Goal: Task Accomplishment & Management: Manage account settings

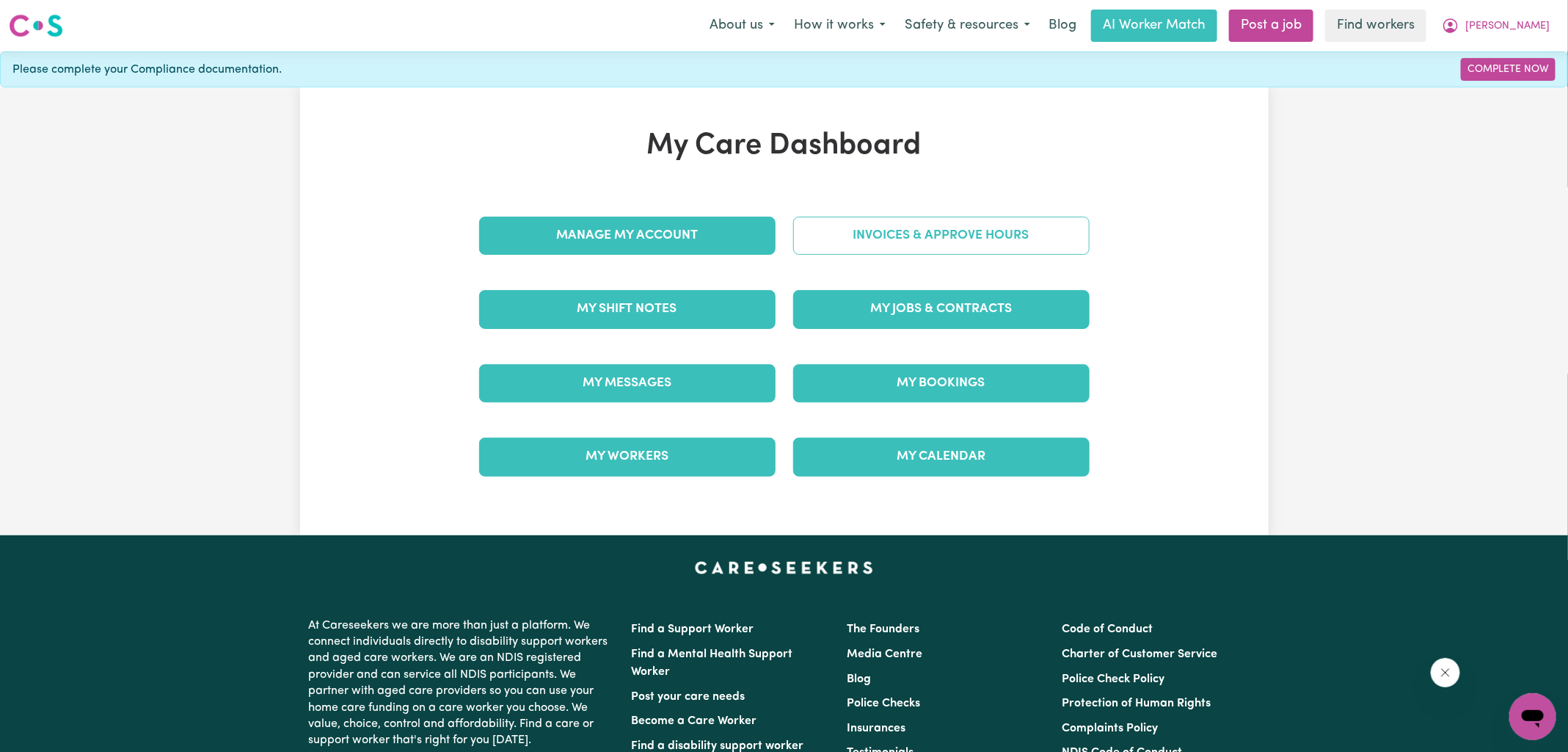
click at [840, 236] on link "Invoices & Approve Hours" at bounding box center [942, 235] width 297 height 38
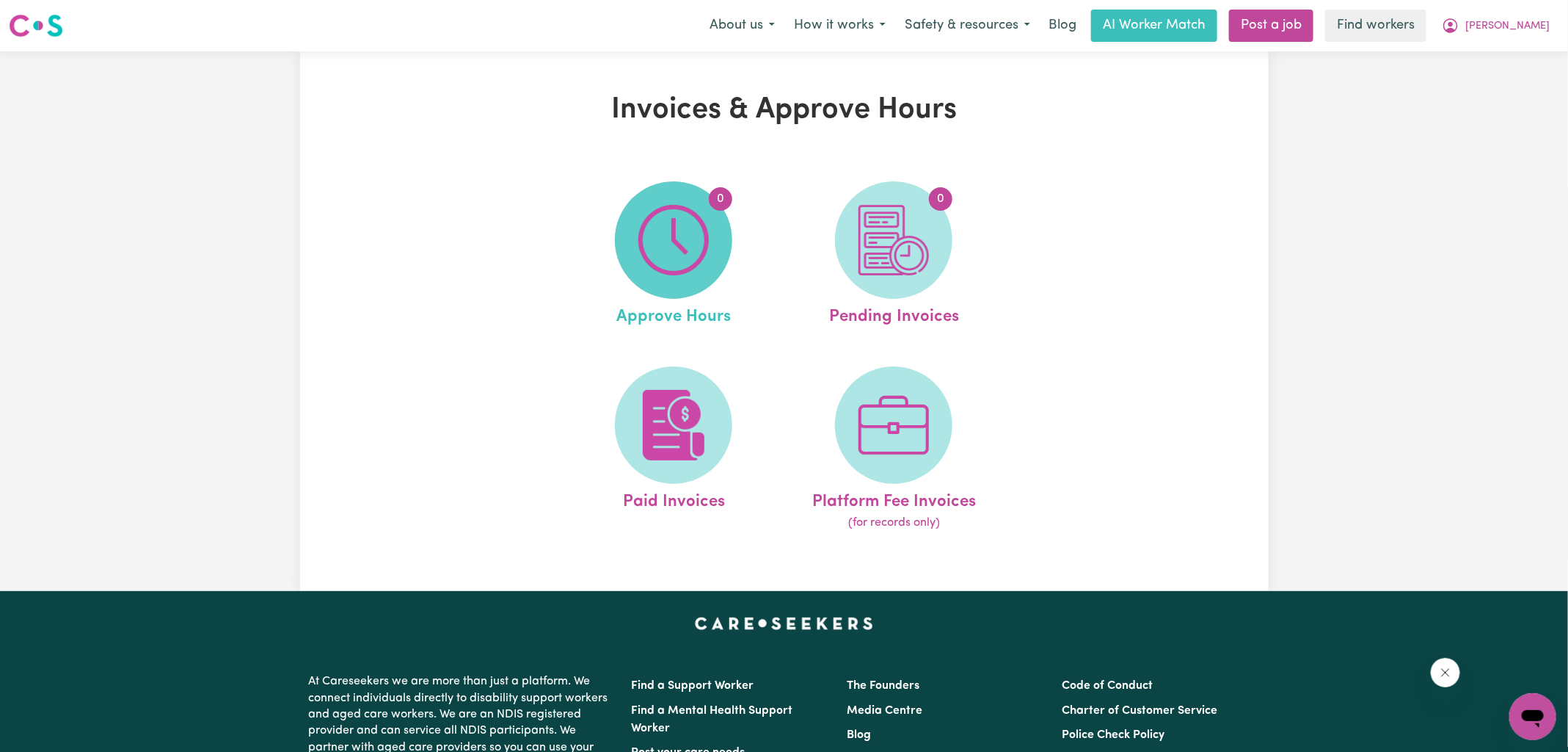
click at [691, 253] on img at bounding box center [673, 240] width 70 height 70
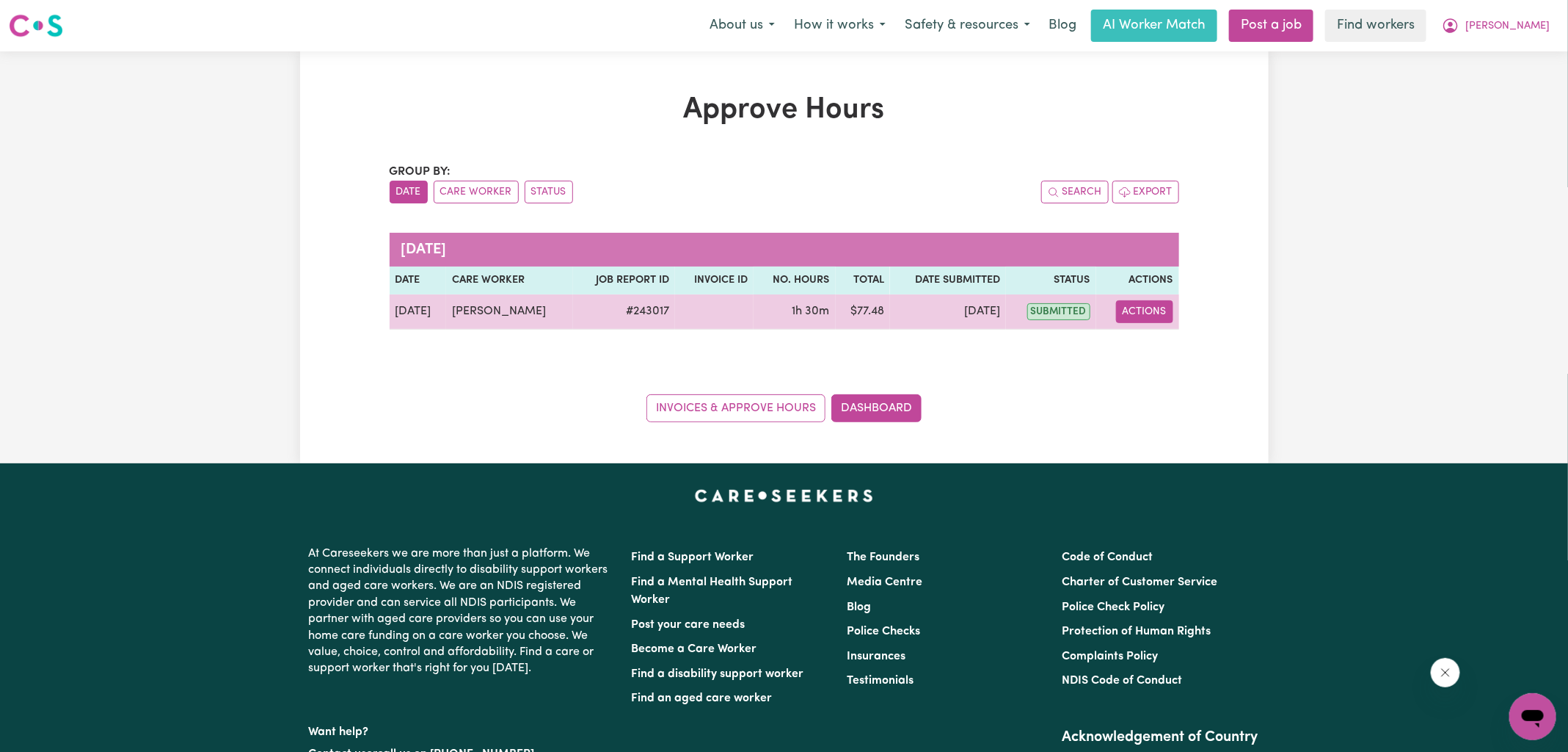
click at [1129, 306] on button "Actions" at bounding box center [1145, 311] width 58 height 23
click at [1153, 348] on link "View Job Report" at bounding box center [1182, 345] width 125 height 30
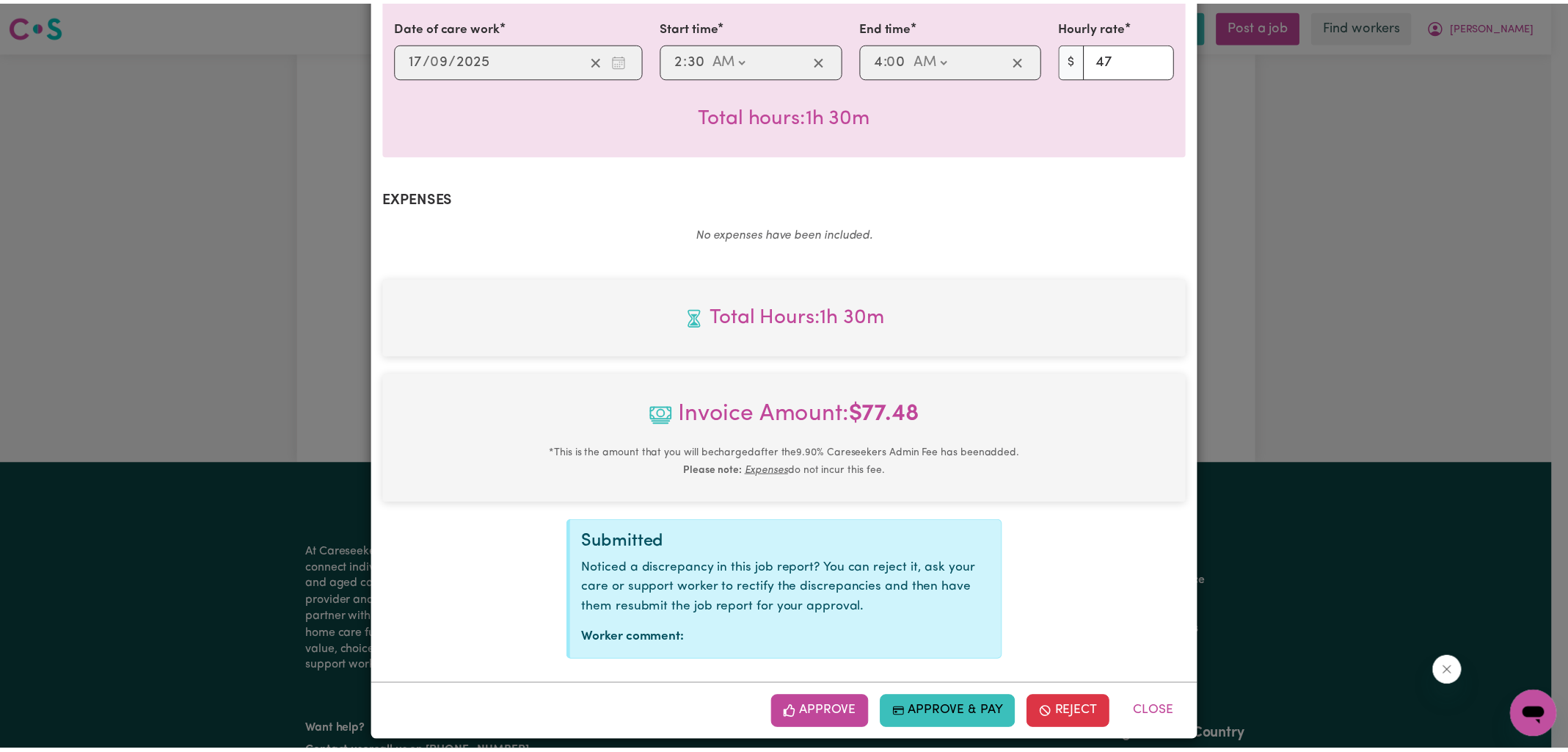
scroll to position [397, 0]
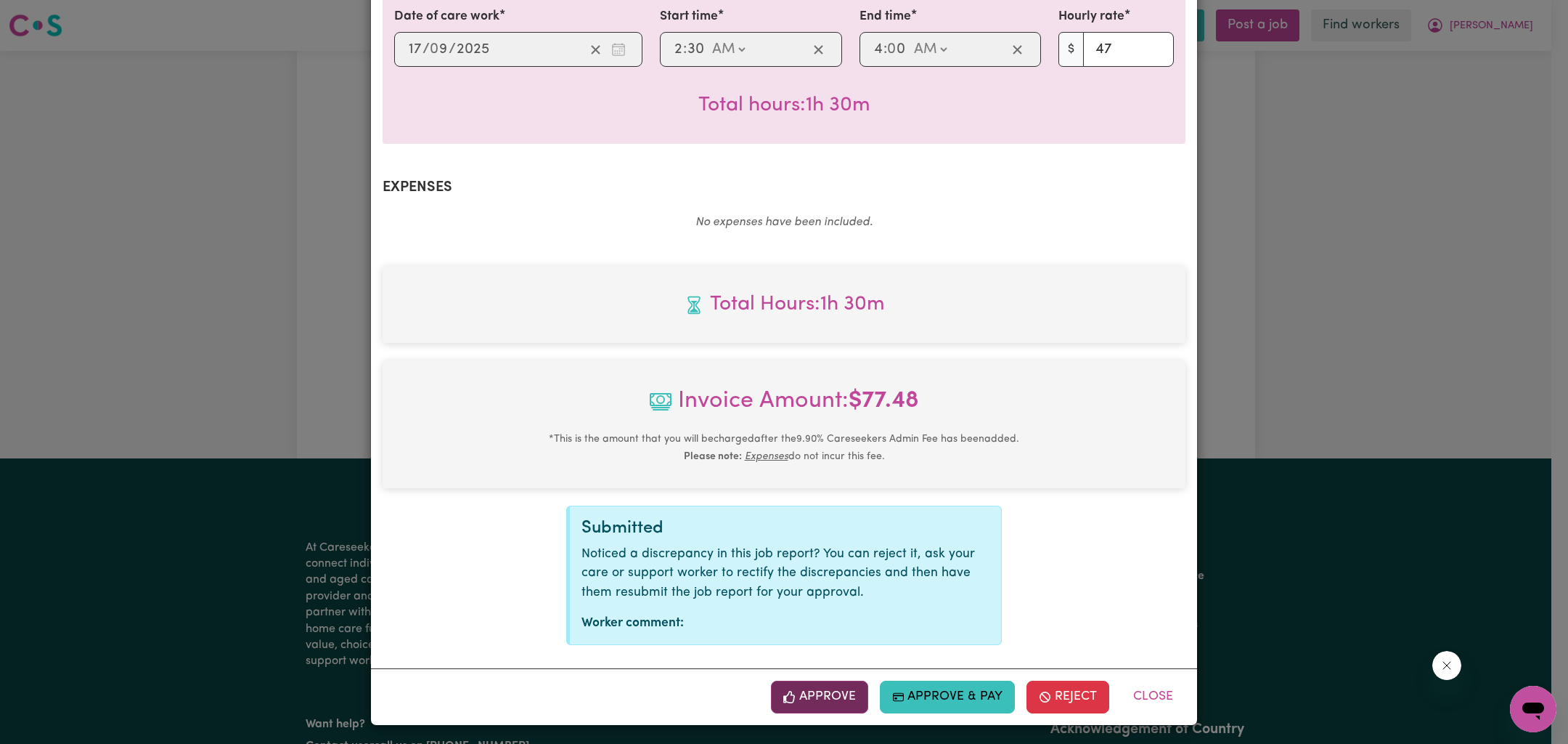
click at [844, 701] on button "Approve" at bounding box center [820, 696] width 97 height 32
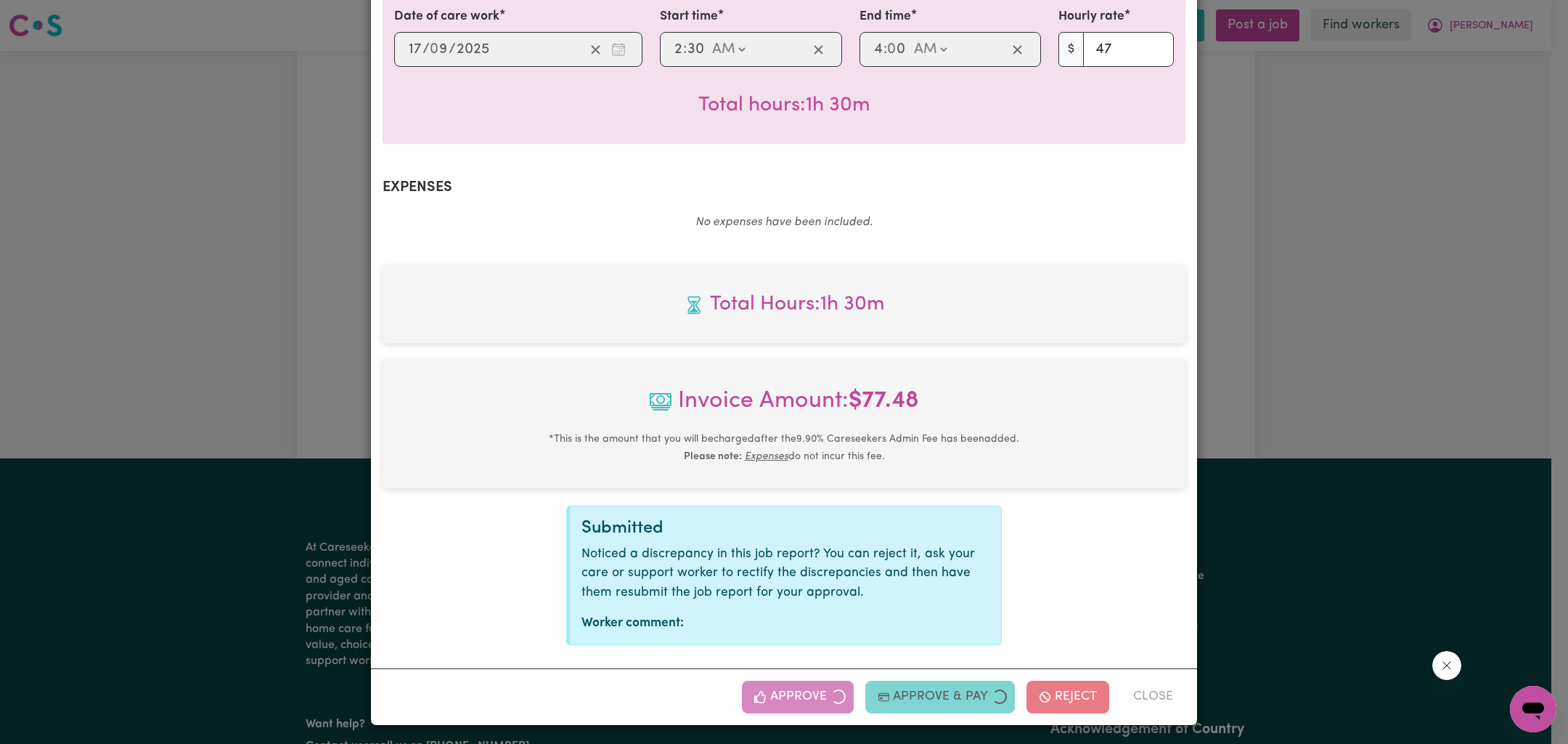
click at [1261, 332] on div "Job Report # 243017 - [PERSON_NAME] Summary Job report # 243017 Client name: [P…" at bounding box center [784, 372] width 1568 height 744
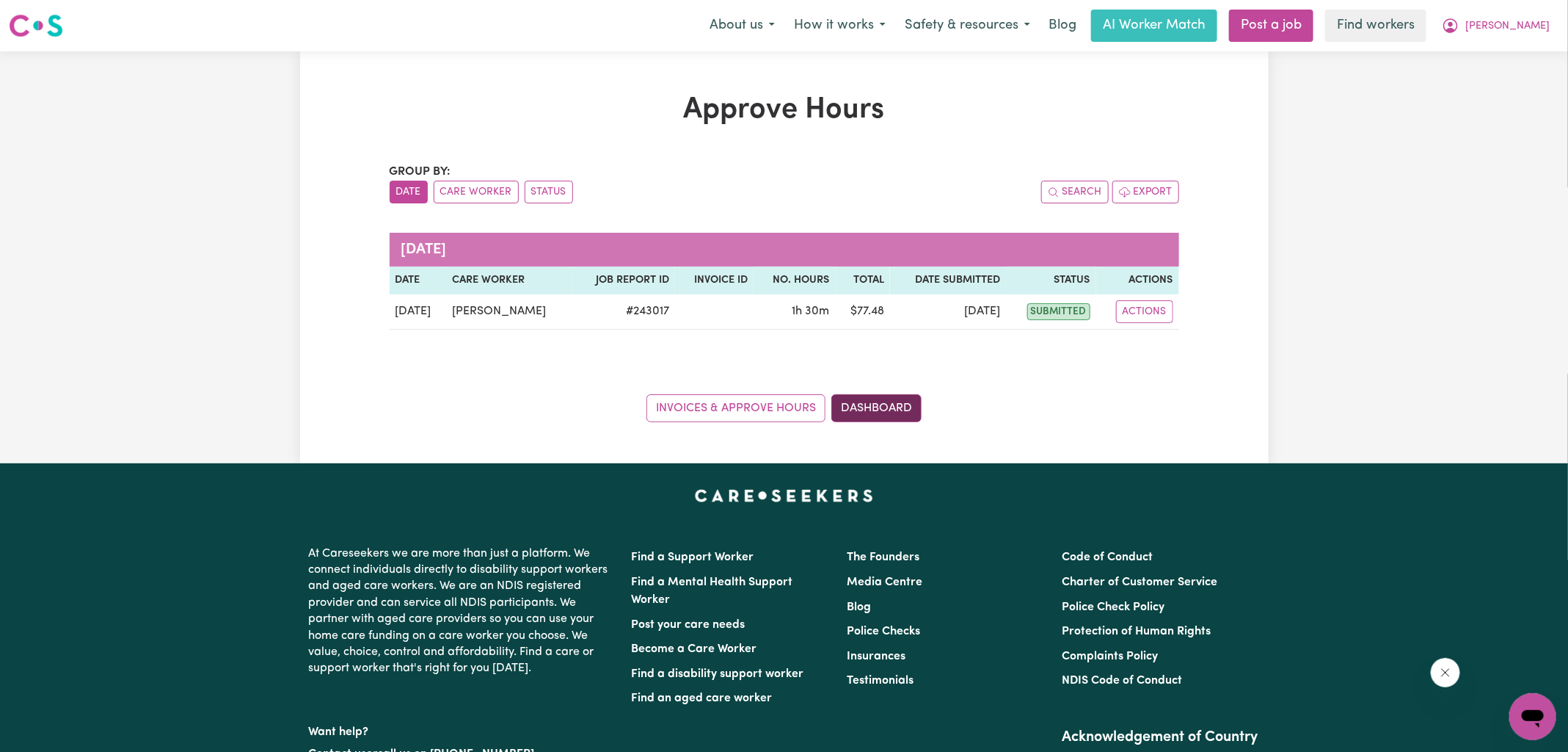
click at [886, 404] on link "Dashboard" at bounding box center [876, 408] width 91 height 28
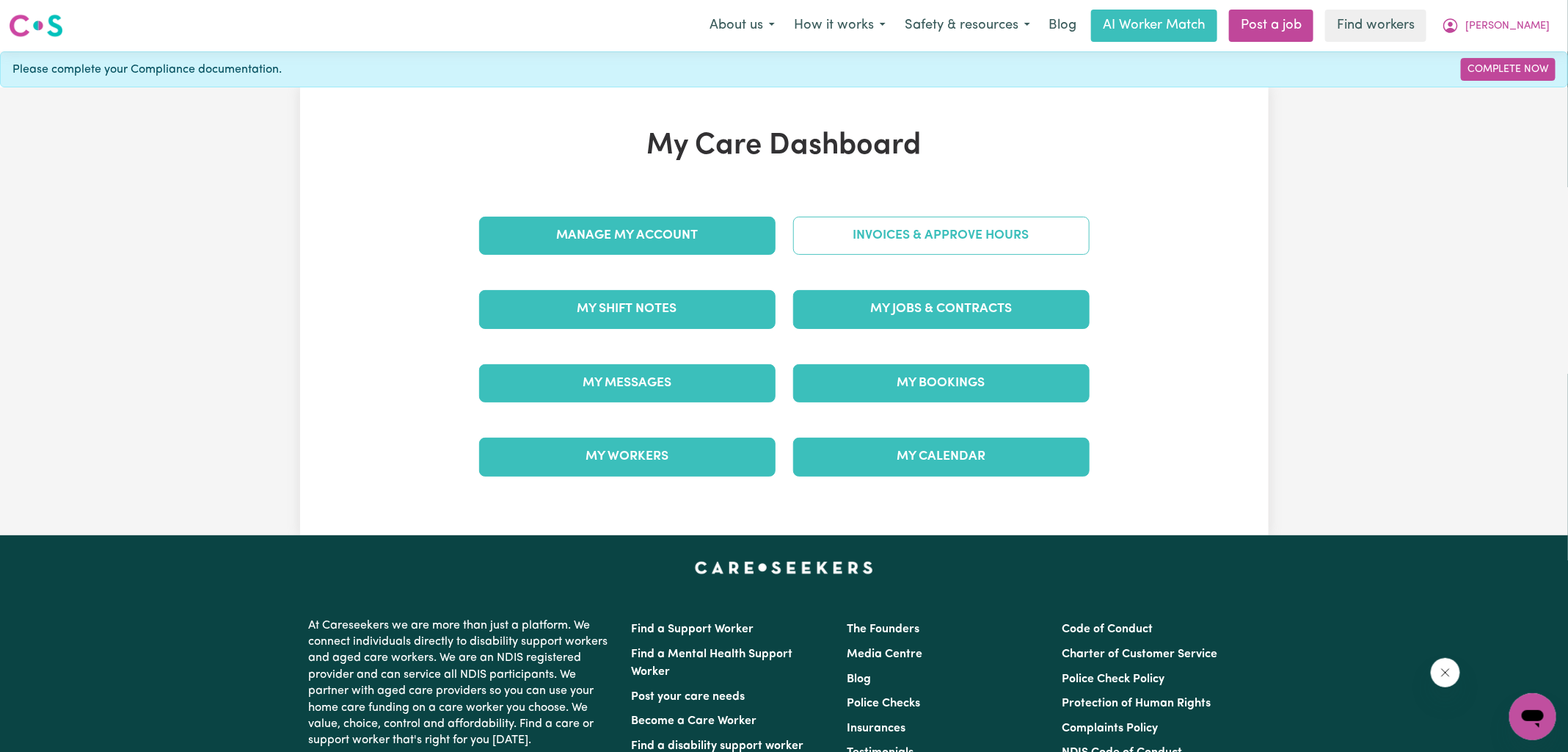
click at [864, 247] on link "Invoices & Approve Hours" at bounding box center [942, 235] width 297 height 38
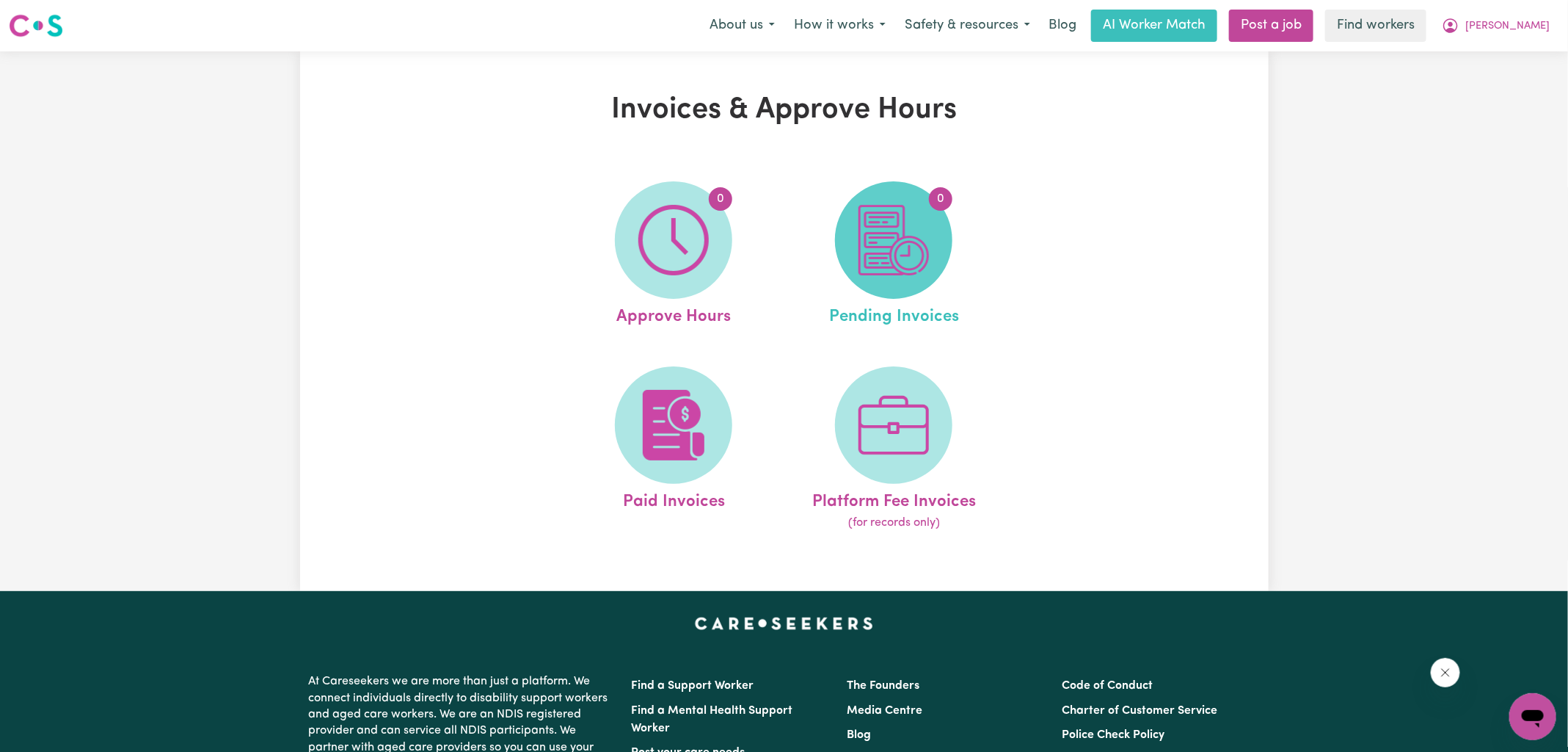
click at [887, 254] on img at bounding box center [893, 240] width 70 height 70
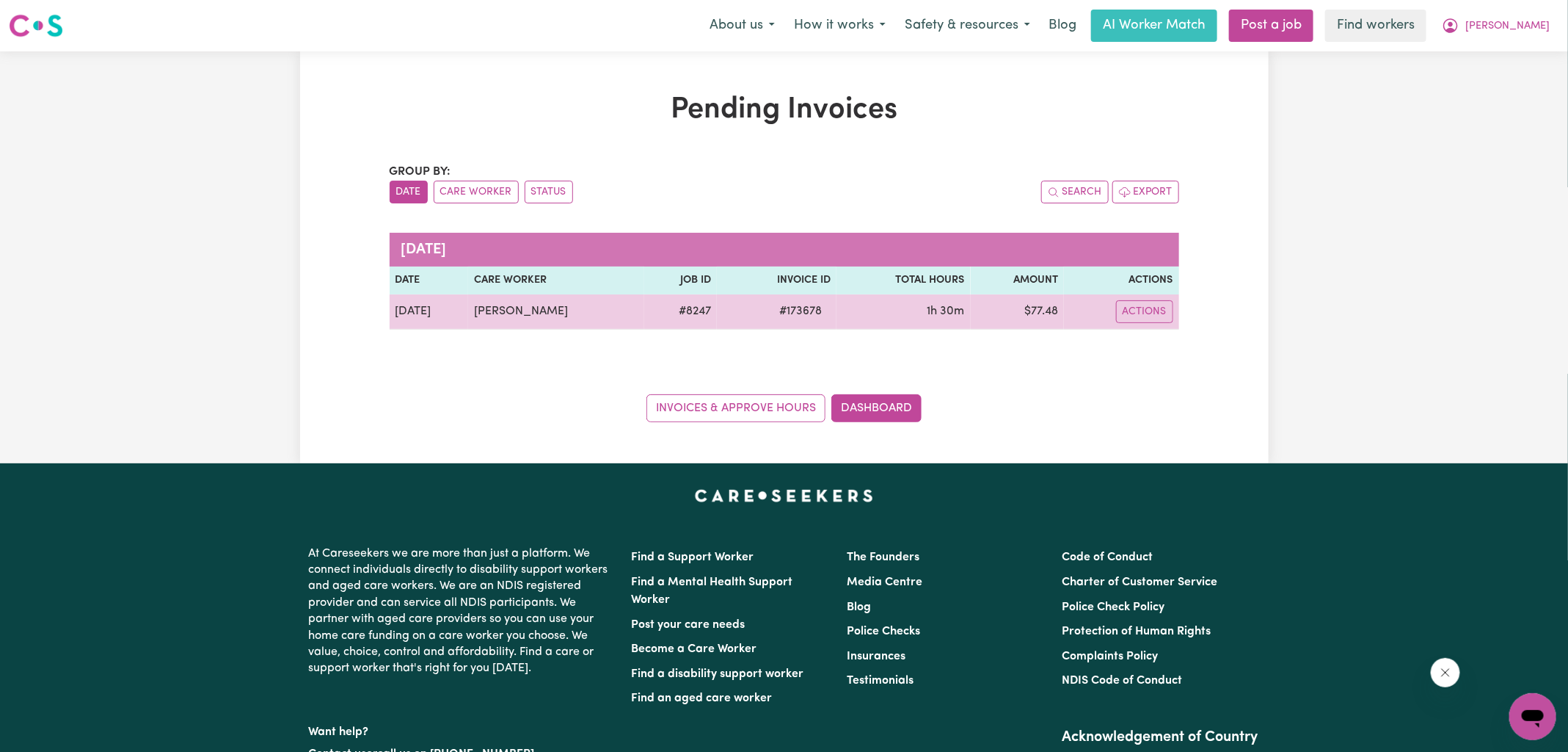
click at [789, 304] on span "# 173678" at bounding box center [800, 311] width 60 height 18
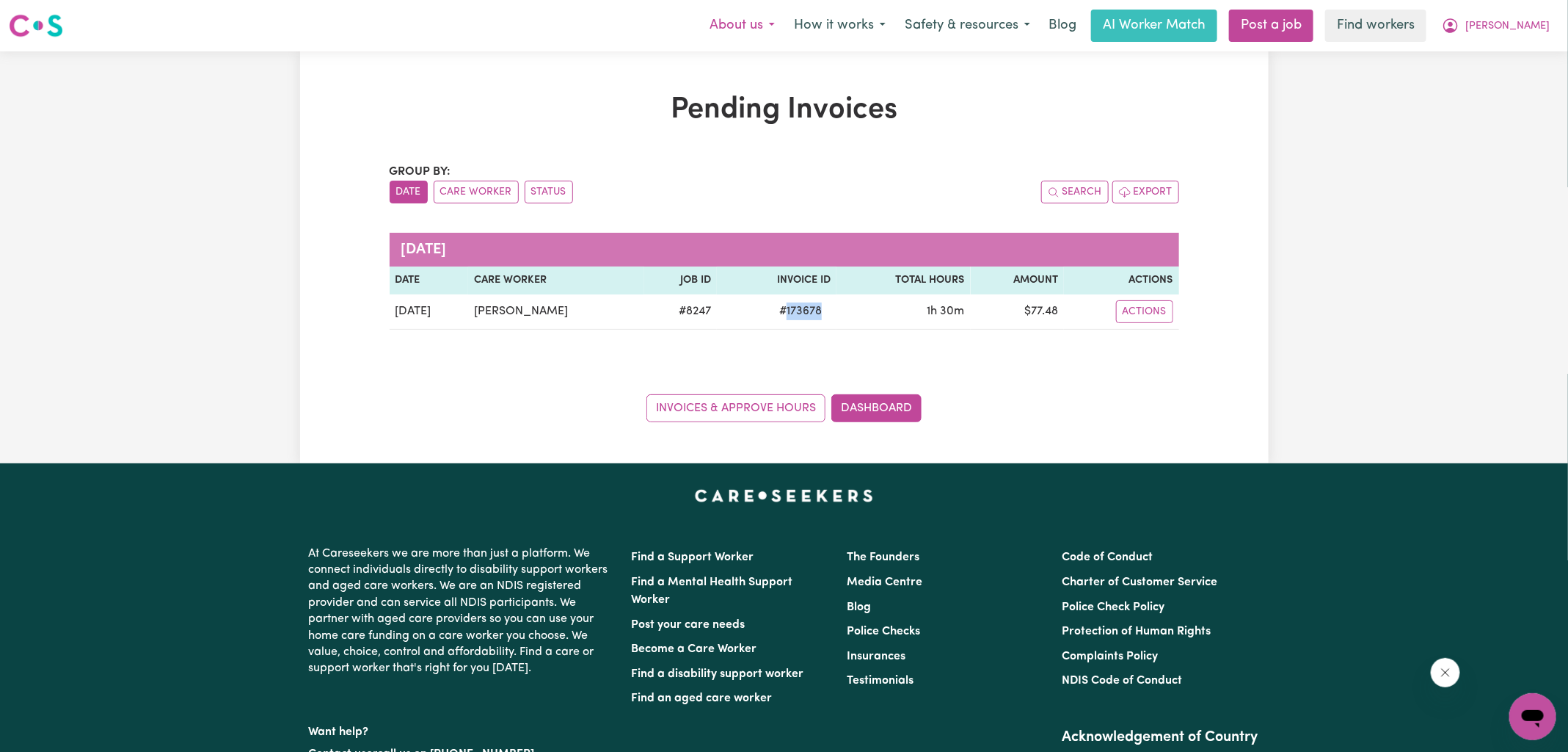
copy span "173678"
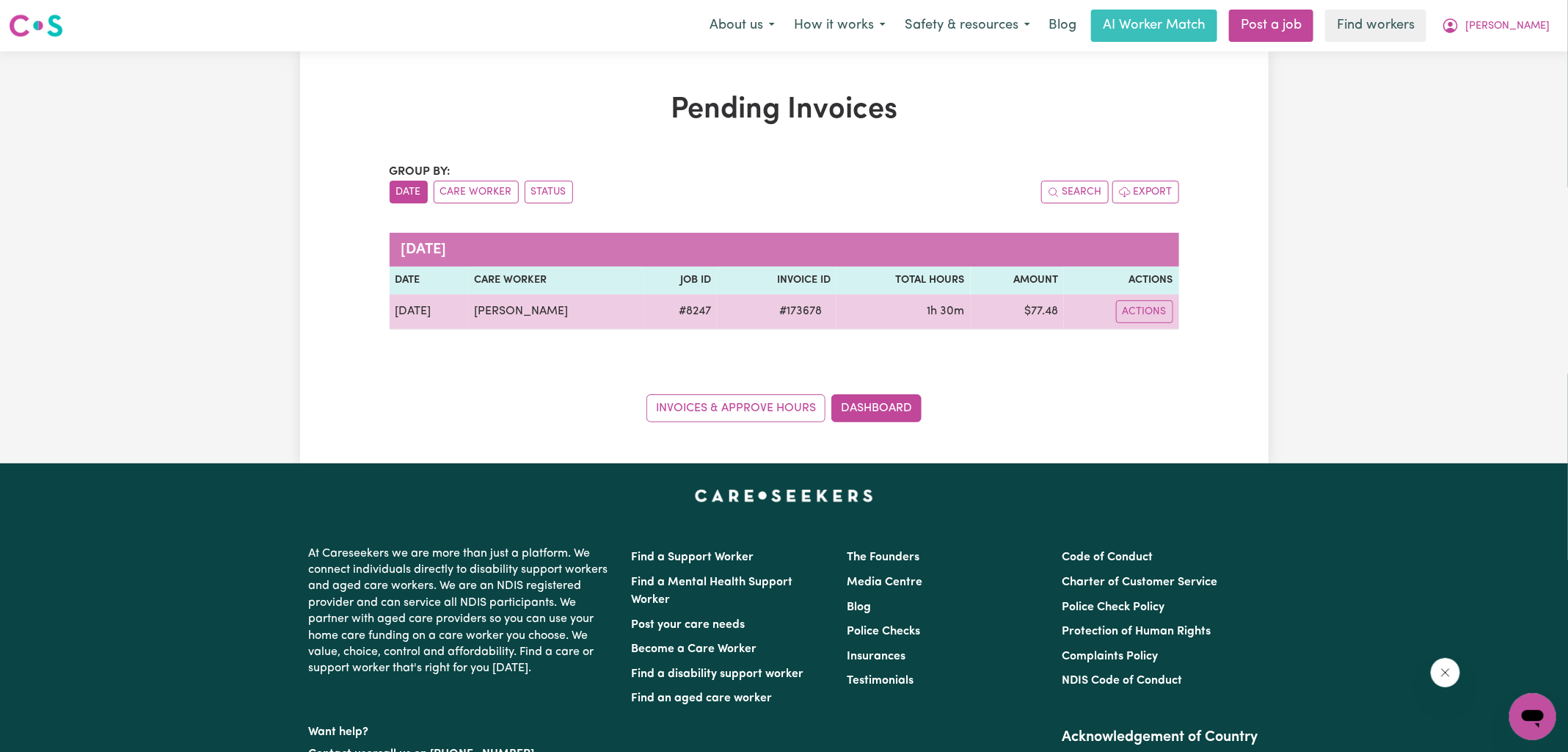
click at [1032, 311] on td "$ 77.48" at bounding box center [1018, 312] width 94 height 36
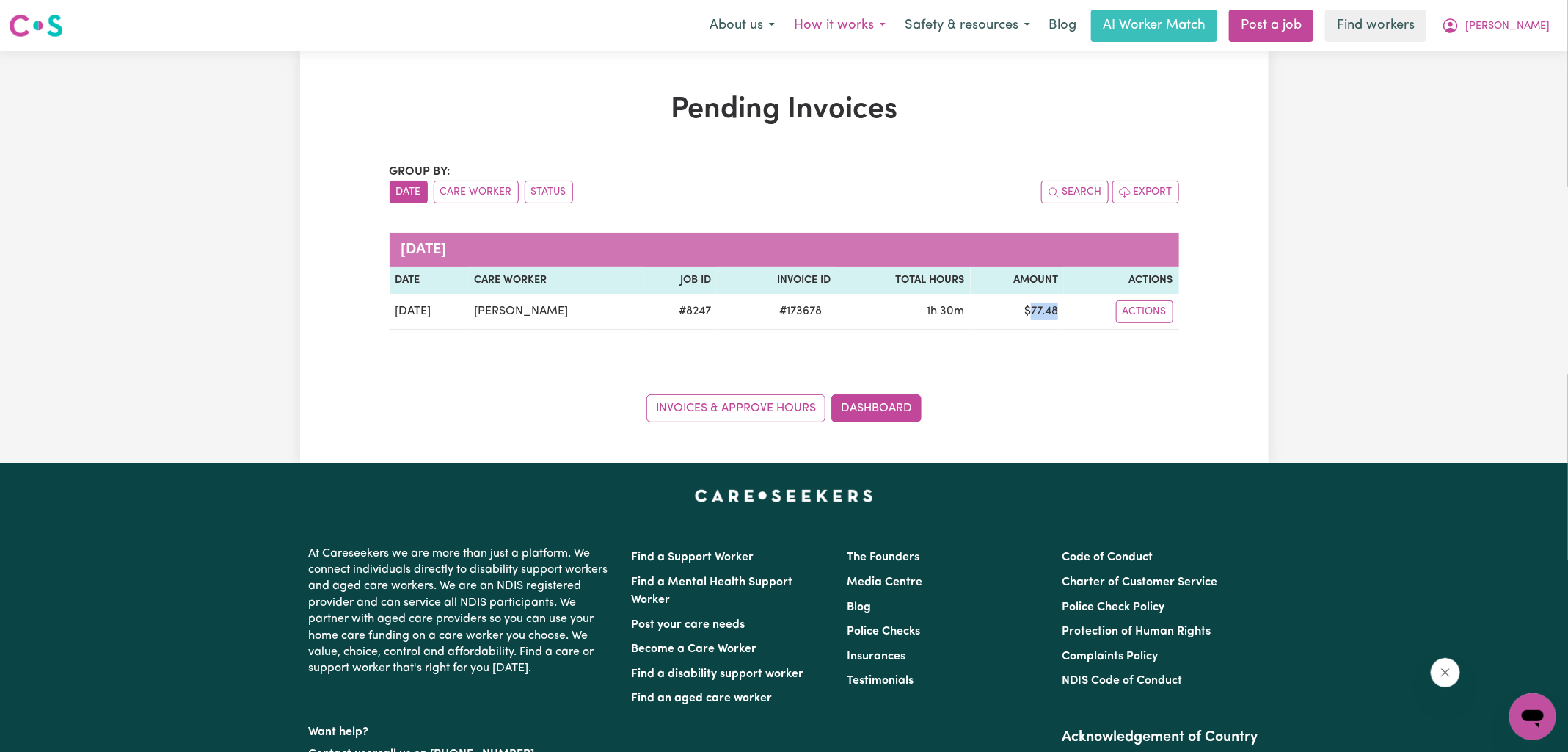
copy td "77.48"
click at [1453, 24] on icon "My Account" at bounding box center [1450, 25] width 4 height 5
click at [1500, 78] on link "Logout" at bounding box center [1500, 84] width 116 height 28
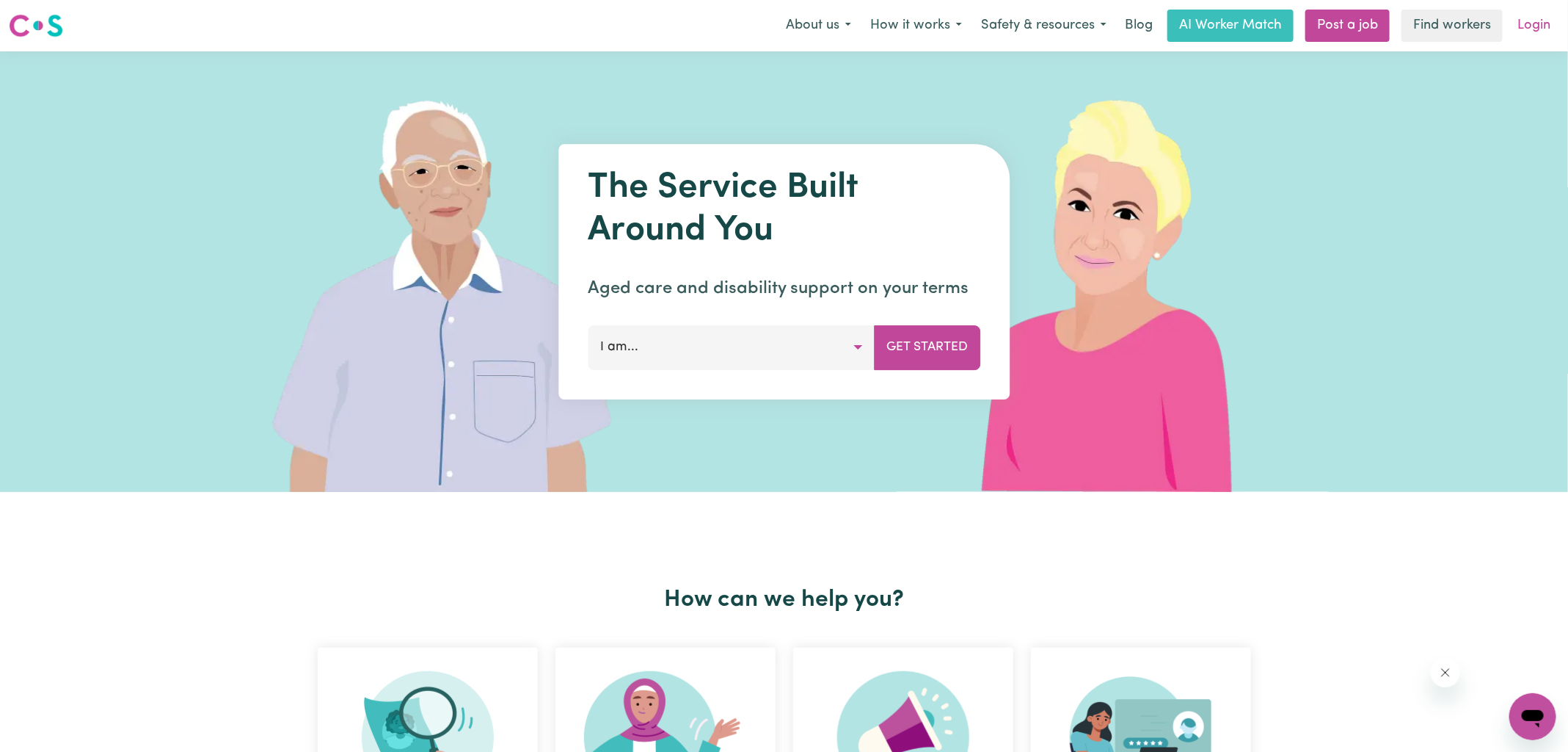
click at [1527, 31] on link "Login" at bounding box center [1534, 25] width 51 height 32
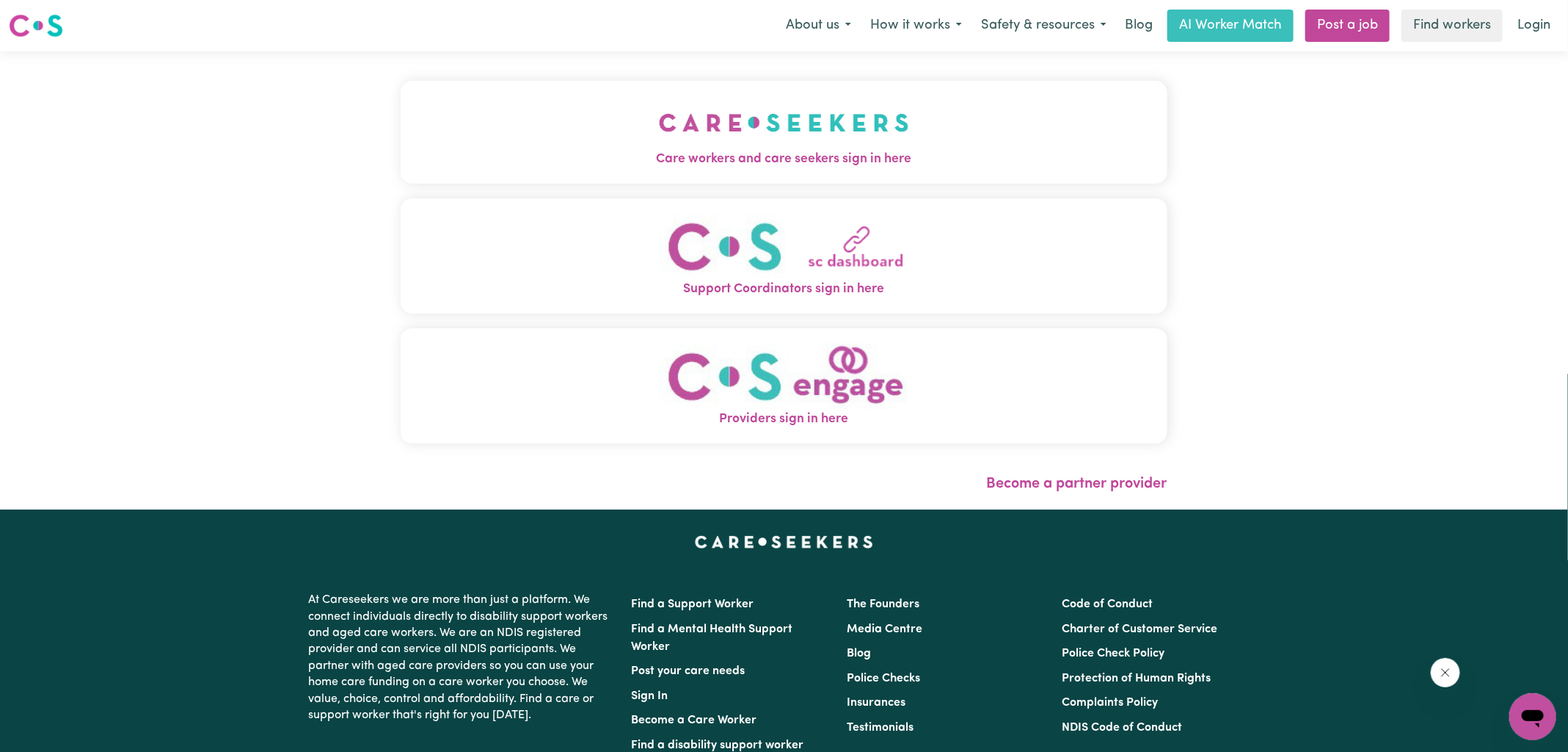
click at [886, 154] on span "Care workers and care seekers sign in here" at bounding box center [784, 159] width 767 height 19
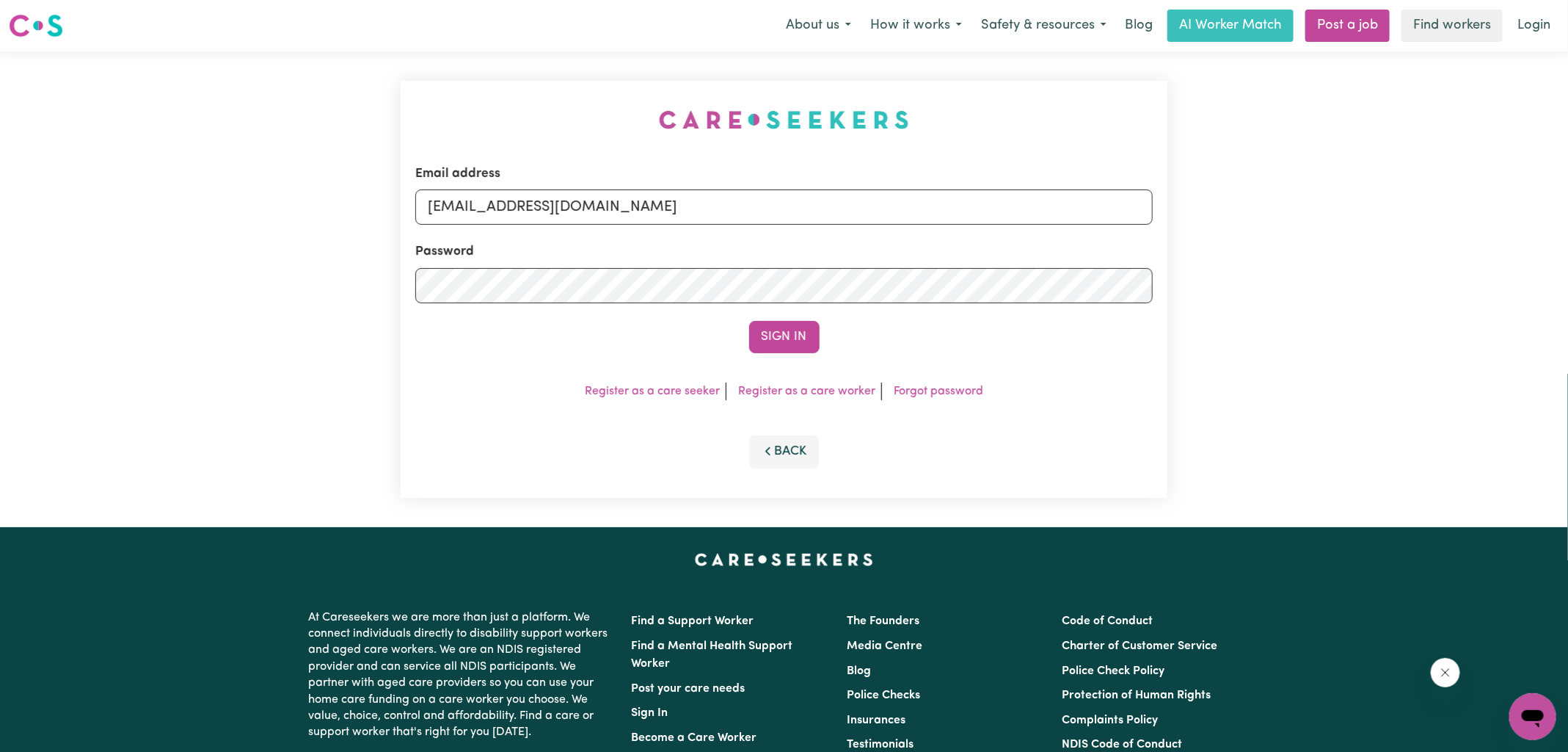
drag, startPoint x: 515, startPoint y: 140, endPoint x: 538, endPoint y: 144, distance: 23.3
click at [514, 140] on div "Email address [EMAIL_ADDRESS][DOMAIN_NAME] Password Sign In Register as a care …" at bounding box center [784, 289] width 785 height 476
drag, startPoint x: 506, startPoint y: 209, endPoint x: 1414, endPoint y: 322, distance: 915.0
click at [1413, 322] on div "Email address [EMAIL_ADDRESS][DOMAIN_NAME] Password Sign In Register as a care …" at bounding box center [784, 289] width 1568 height 476
type input "[EMAIL_ADDRESS][DOMAIN_NAME]"
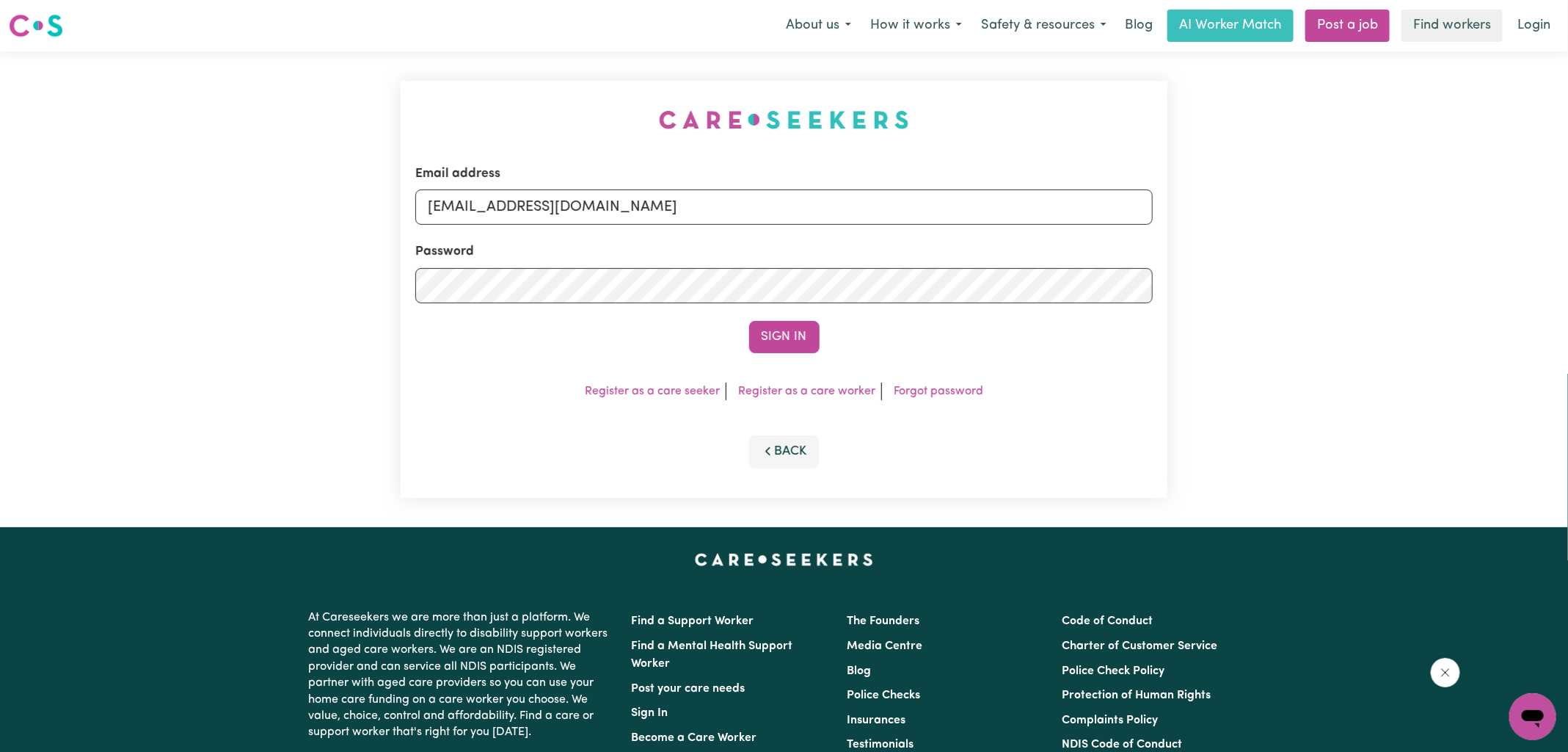
click at [749, 320] on button "Sign In" at bounding box center [784, 337] width 70 height 32
